Goal: Book appointment/travel/reservation

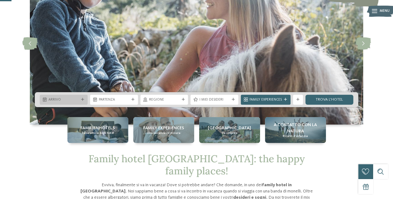
click at [75, 100] on span "Arrivo" at bounding box center [63, 99] width 30 height 5
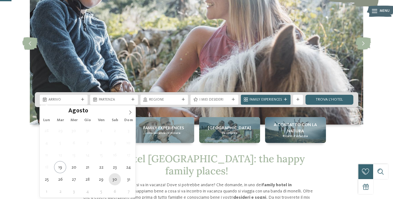
type div "[DATE]"
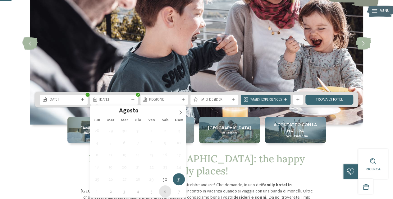
type div "06.09.2025"
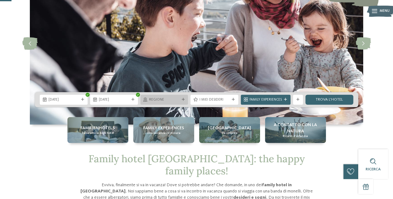
click at [164, 99] on span "Regione" at bounding box center [164, 99] width 30 height 5
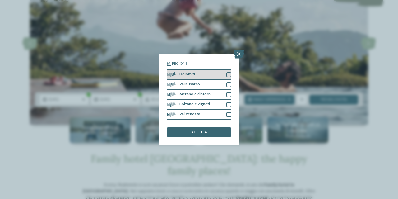
click at [228, 75] on div at bounding box center [228, 74] width 5 height 5
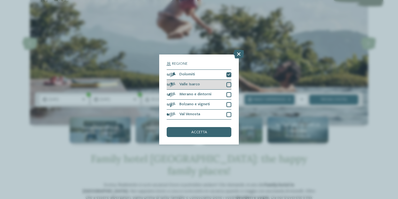
click at [230, 85] on div at bounding box center [228, 84] width 5 height 5
click at [228, 97] on div at bounding box center [228, 94] width 5 height 5
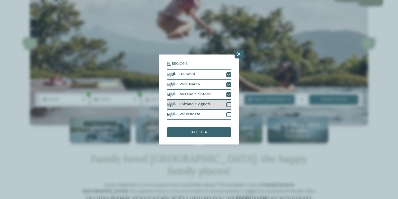
click at [228, 105] on div at bounding box center [228, 104] width 5 height 5
click at [228, 114] on div at bounding box center [228, 114] width 5 height 5
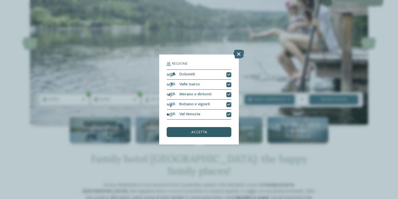
click at [202, 133] on span "accetta" at bounding box center [199, 132] width 16 height 4
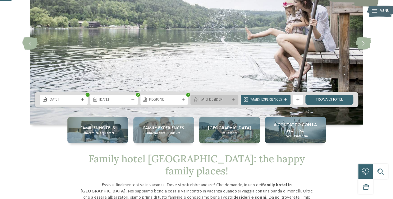
click at [214, 98] on span "I miei desideri" at bounding box center [214, 99] width 30 height 5
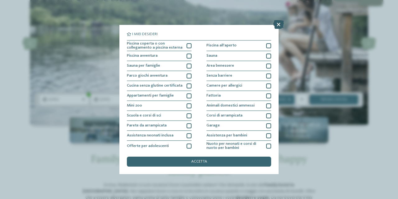
click at [277, 25] on icon at bounding box center [278, 24] width 11 height 9
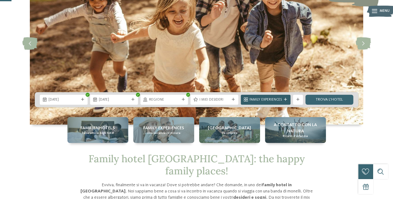
click at [270, 99] on span "Family Experiences" at bounding box center [266, 99] width 32 height 5
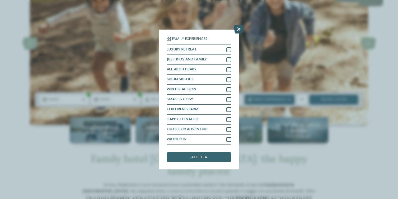
click at [238, 31] on icon at bounding box center [238, 29] width 11 height 9
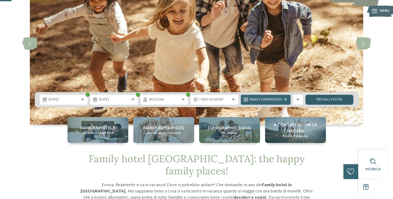
click at [325, 103] on link "trova l’hotel" at bounding box center [330, 100] width 48 height 10
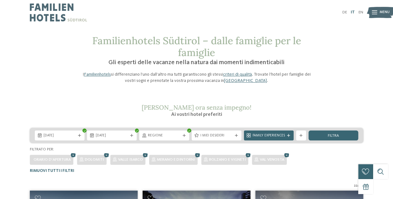
click at [354, 12] on link "IT" at bounding box center [353, 12] width 4 height 4
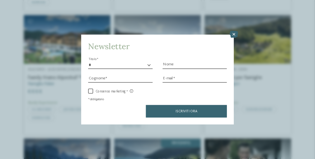
scroll to position [340, 0]
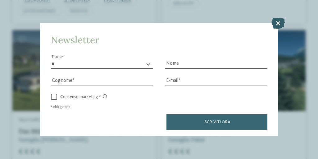
click at [277, 25] on icon at bounding box center [278, 23] width 13 height 11
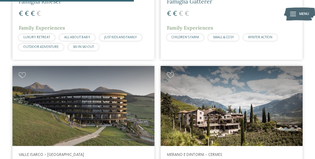
scroll to position [1094, 0]
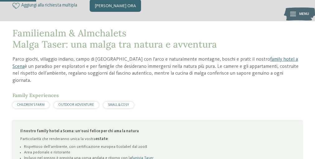
scroll to position [311, 0]
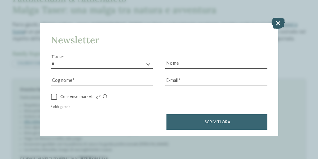
click at [276, 21] on icon at bounding box center [278, 23] width 13 height 11
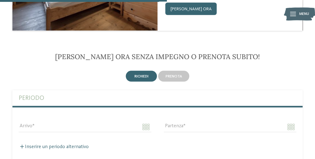
scroll to position [1405, 0]
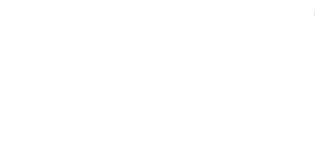
scroll to position [174, 0]
drag, startPoint x: 19, startPoint y: 91, endPoint x: 82, endPoint y: 92, distance: 63.1
click at [82, 92] on div "da 428,00 € a camera e notte" at bounding box center [157, 90] width 290 height 9
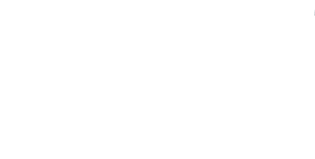
scroll to position [572, 0]
drag, startPoint x: 118, startPoint y: 83, endPoint x: 220, endPoint y: 81, distance: 102.6
click at [220, 81] on span "Familyhotel Biancaneve ****ˢ: come nelle favole" at bounding box center [117, 83] width 210 height 12
